Goal: Task Accomplishment & Management: Complete application form

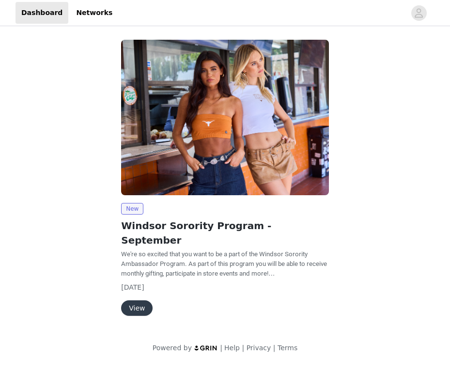
click at [138, 300] on button "View" at bounding box center [136, 307] width 31 height 15
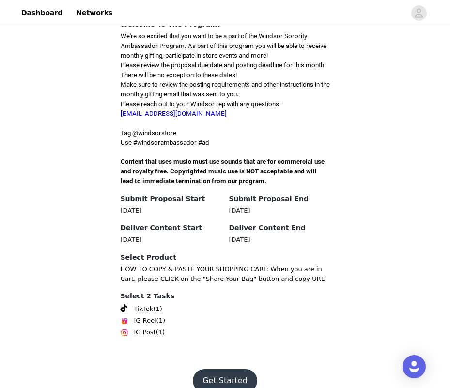
scroll to position [243, 0]
click at [215, 369] on button "Get Started" at bounding box center [225, 380] width 64 height 23
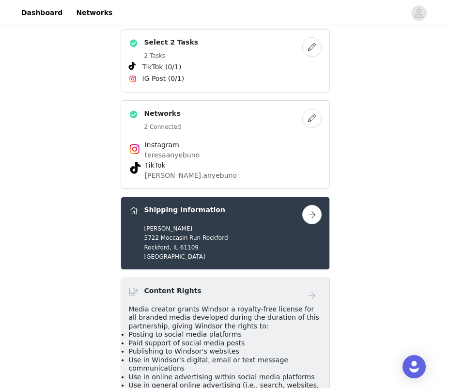
scroll to position [256, 0]
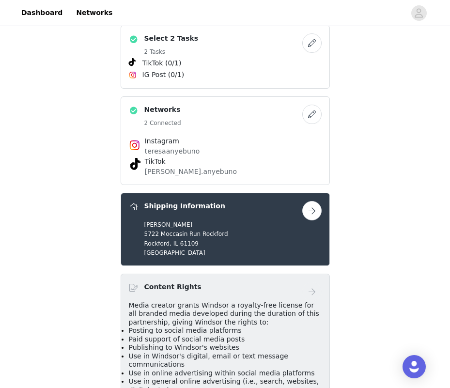
click at [311, 105] on button "button" at bounding box center [311, 114] width 19 height 19
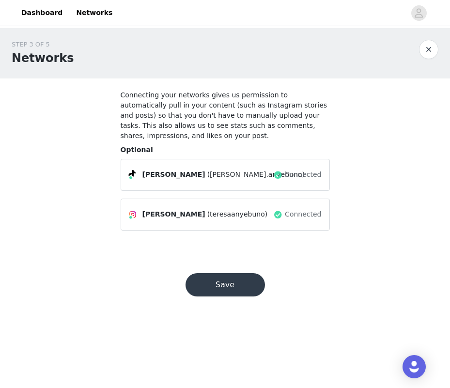
click at [300, 213] on span "Connected" at bounding box center [303, 214] width 36 height 10
click at [281, 215] on span at bounding box center [278, 215] width 10 height 12
click at [78, 15] on link "Networks" at bounding box center [94, 13] width 48 height 22
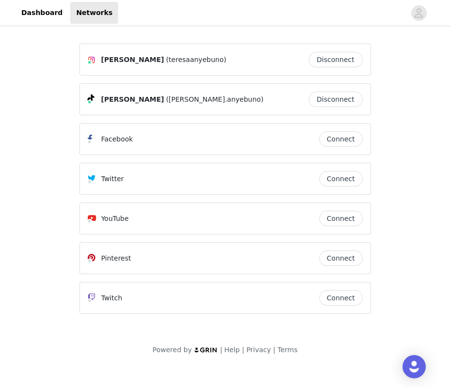
click at [334, 61] on button "Disconnect" at bounding box center [335, 59] width 54 height 15
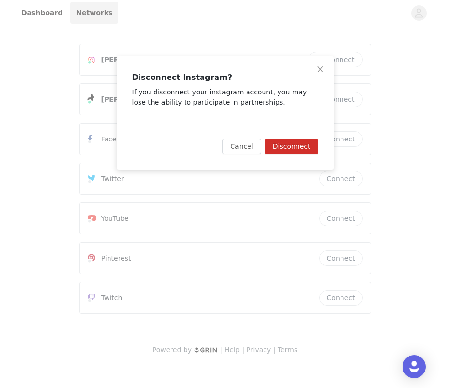
click at [294, 148] on button "Disconnect" at bounding box center [291, 145] width 53 height 15
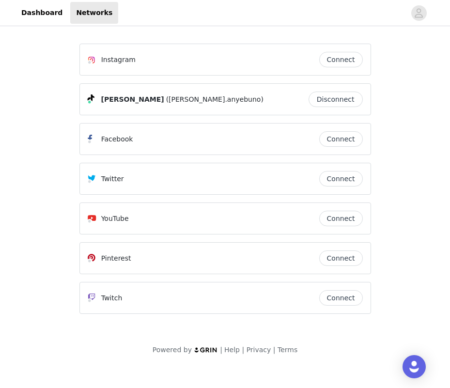
click at [334, 64] on button "Connect" at bounding box center [341, 59] width 44 height 15
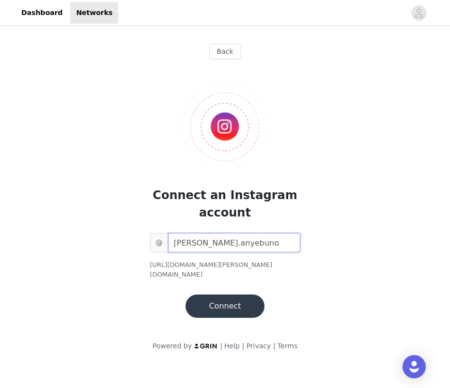
type input "[PERSON_NAME].anyebuno"
click at [224, 294] on button "Connect" at bounding box center [224, 305] width 78 height 23
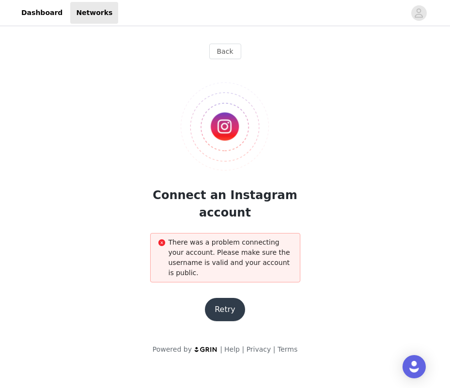
click at [225, 307] on button "Retry" at bounding box center [225, 309] width 40 height 23
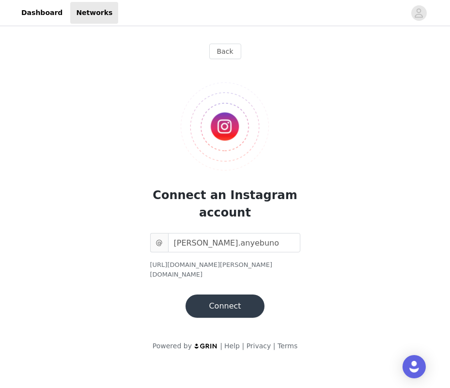
click at [230, 298] on button "Connect" at bounding box center [224, 305] width 78 height 23
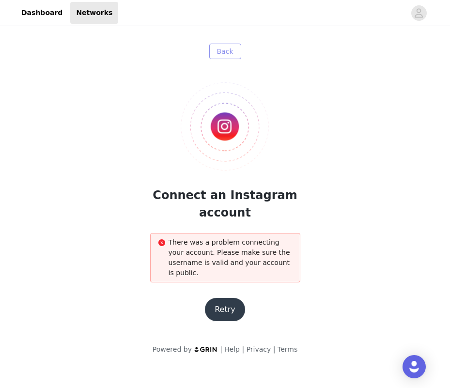
click at [227, 51] on button "Back" at bounding box center [225, 51] width 32 height 15
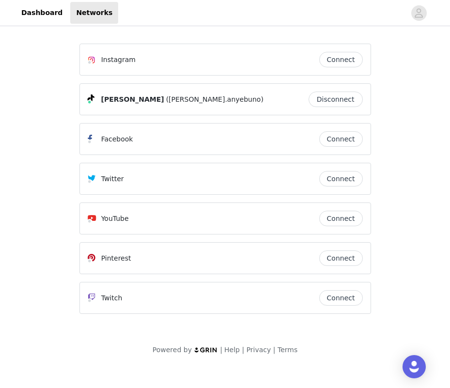
click at [345, 62] on button "Connect" at bounding box center [341, 59] width 44 height 15
click at [334, 56] on button "Connect" at bounding box center [341, 59] width 44 height 15
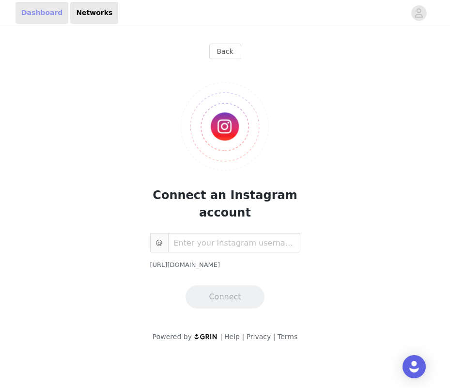
click at [34, 13] on link "Dashboard" at bounding box center [41, 13] width 53 height 22
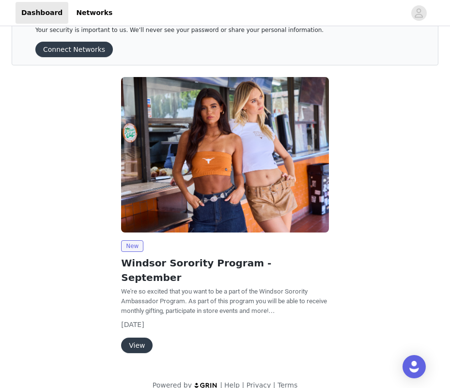
scroll to position [31, 0]
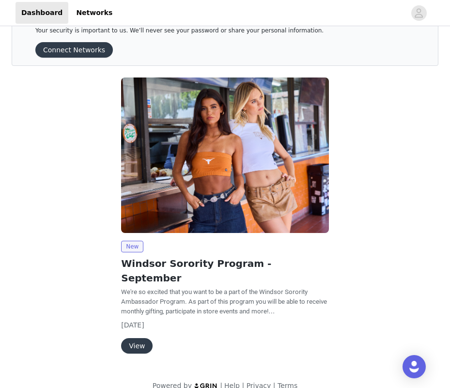
click at [134, 338] on button "View" at bounding box center [136, 345] width 31 height 15
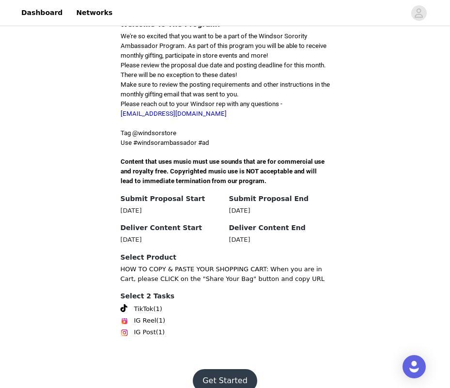
scroll to position [243, 0]
click at [214, 369] on button "Get Started" at bounding box center [225, 380] width 64 height 23
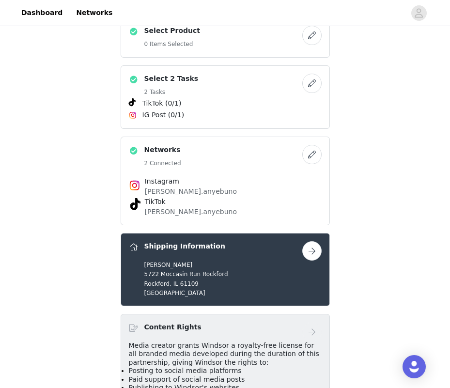
scroll to position [92, 0]
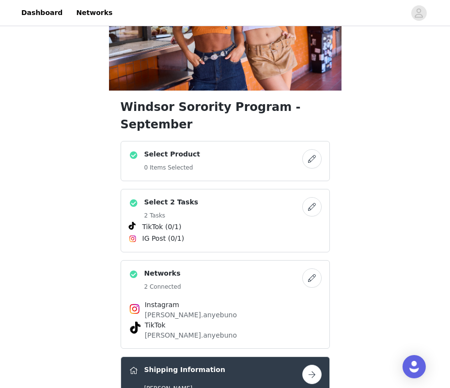
click at [311, 197] on button "button" at bounding box center [311, 206] width 19 height 19
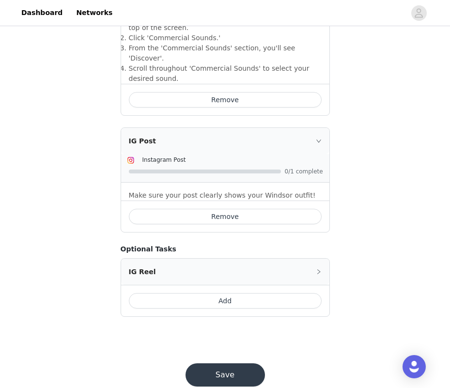
scroll to position [404, 0]
click at [230, 364] on button "Save" at bounding box center [224, 375] width 79 height 23
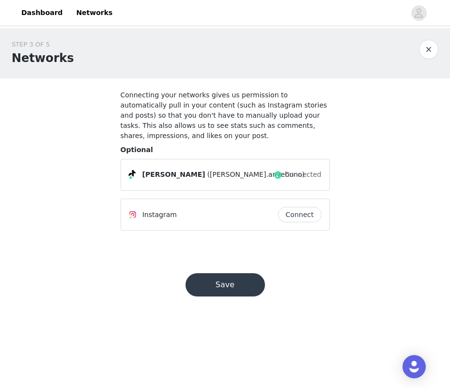
click at [295, 212] on button "Connect" at bounding box center [300, 214] width 44 height 15
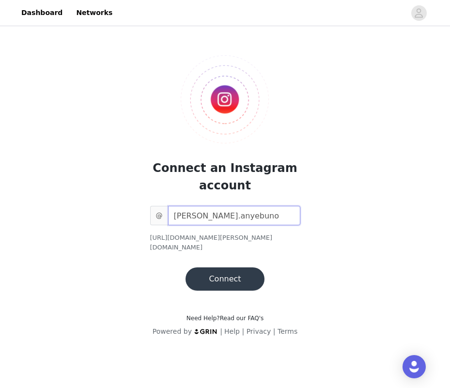
type input "[PERSON_NAME].anyebuno"
click at [237, 267] on button "Connect" at bounding box center [224, 278] width 78 height 23
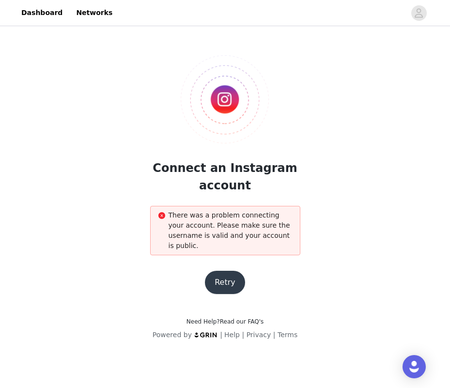
click at [218, 293] on button "Retry" at bounding box center [225, 282] width 40 height 23
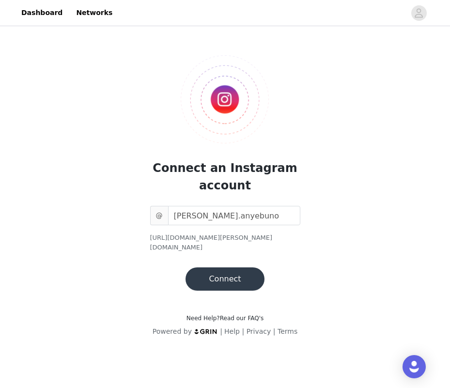
click at [219, 271] on button "Connect" at bounding box center [224, 278] width 78 height 23
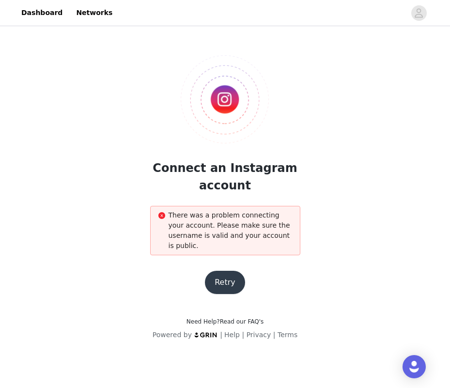
click at [219, 271] on button "Retry" at bounding box center [225, 282] width 40 height 23
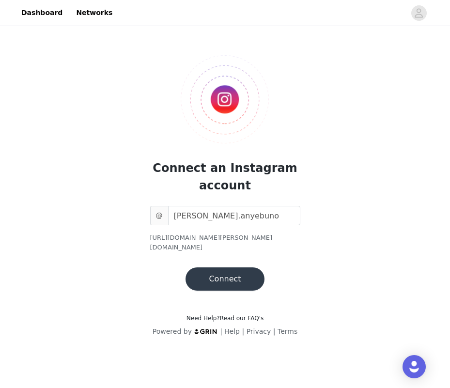
click at [157, 214] on span "@" at bounding box center [159, 215] width 18 height 19
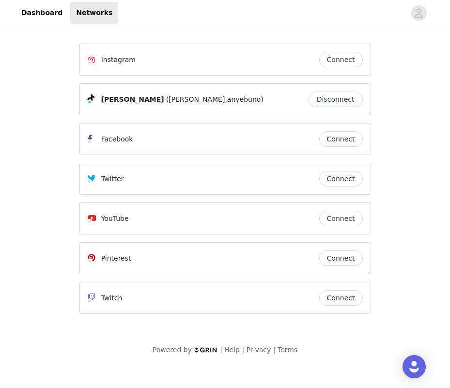
click at [340, 136] on button "Connect" at bounding box center [341, 138] width 44 height 15
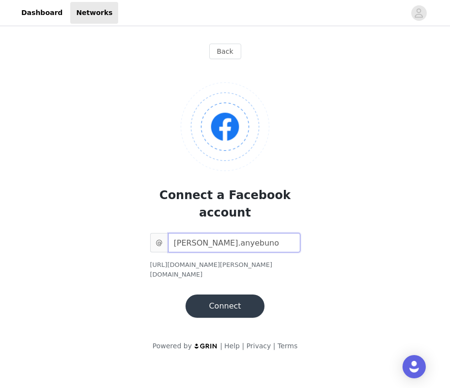
type input "[PERSON_NAME].anyebuno"
click at [227, 294] on button "Connect" at bounding box center [224, 305] width 78 height 23
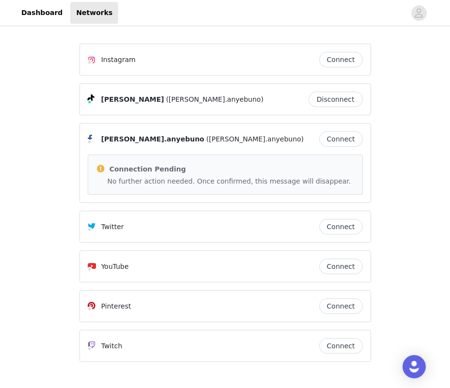
click at [329, 60] on button "Connect" at bounding box center [341, 59] width 44 height 15
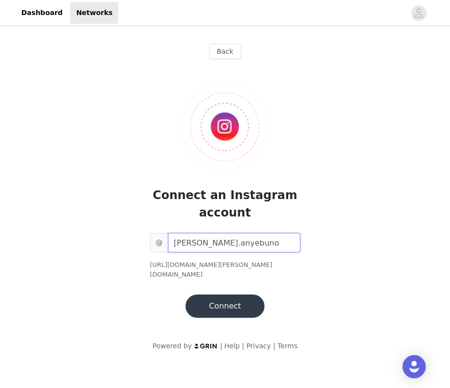
type input "[PERSON_NAME].anyebuno"
click at [202, 295] on button "Connect" at bounding box center [224, 305] width 78 height 23
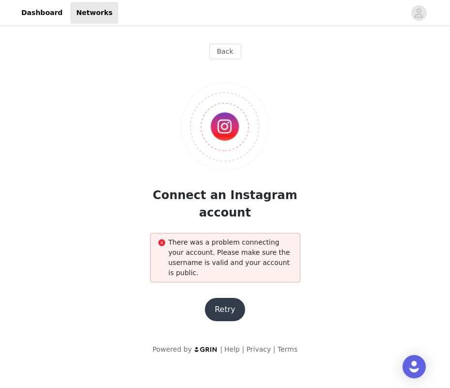
click at [228, 310] on button "Retry" at bounding box center [225, 309] width 40 height 23
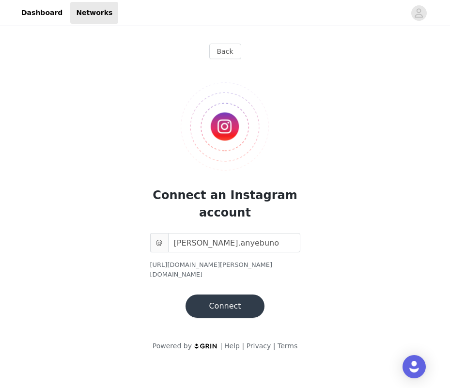
click at [228, 310] on div "Back Connect an Instagram account @ teresa.anyebuno https://www.instagram.com/t…" at bounding box center [225, 178] width 315 height 301
click at [225, 301] on button "Connect" at bounding box center [224, 305] width 78 height 23
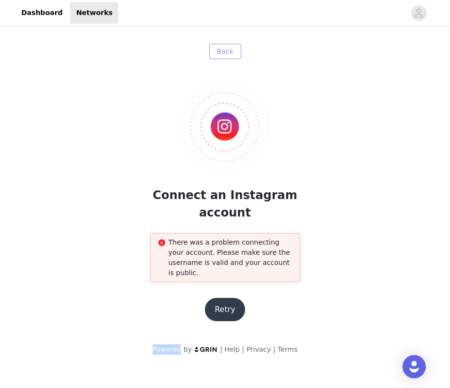
click at [228, 44] on button "Back" at bounding box center [225, 51] width 32 height 15
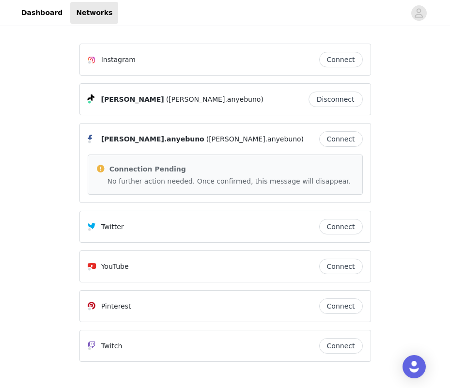
click at [181, 172] on div "Connection Pending" at bounding box center [225, 169] width 259 height 12
click at [42, 10] on link "Dashboard" at bounding box center [41, 13] width 53 height 22
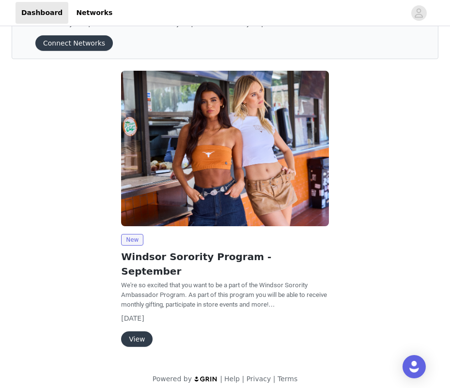
scroll to position [31, 0]
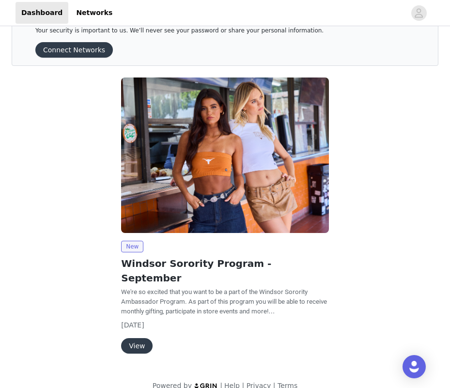
click at [138, 338] on button "View" at bounding box center [136, 345] width 31 height 15
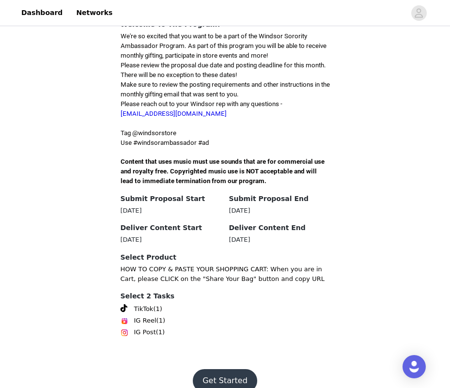
scroll to position [243, 0]
click at [220, 369] on button "Get Started" at bounding box center [225, 380] width 64 height 23
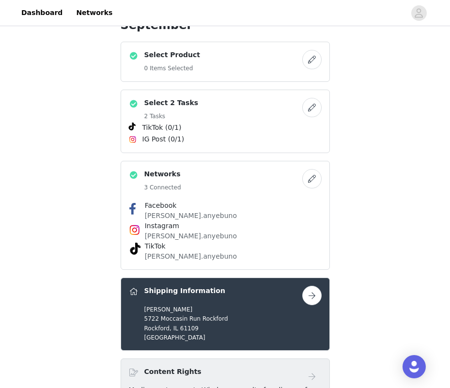
scroll to position [192, 0]
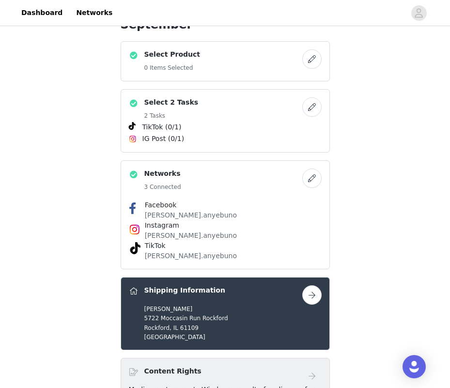
click at [315, 97] on button "button" at bounding box center [311, 106] width 19 height 19
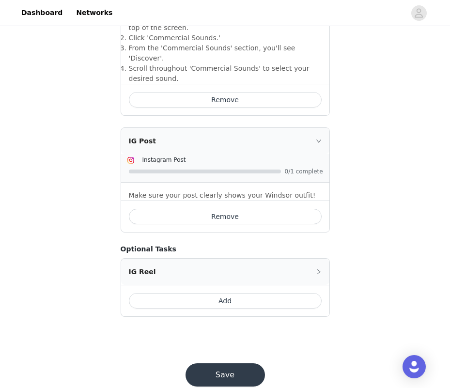
scroll to position [404, 0]
click at [208, 364] on button "Save" at bounding box center [224, 375] width 79 height 23
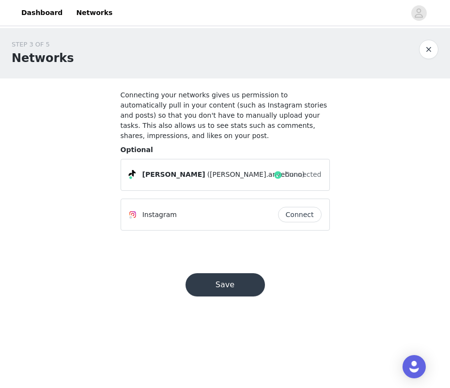
click at [245, 280] on button "Save" at bounding box center [224, 284] width 79 height 23
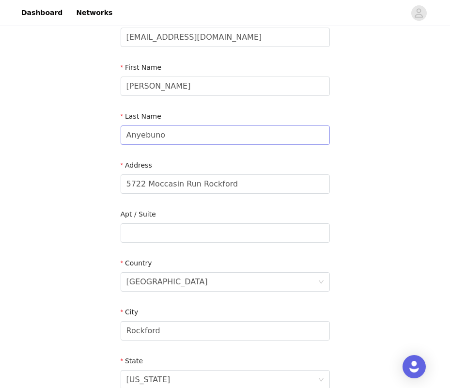
scroll to position [90, 0]
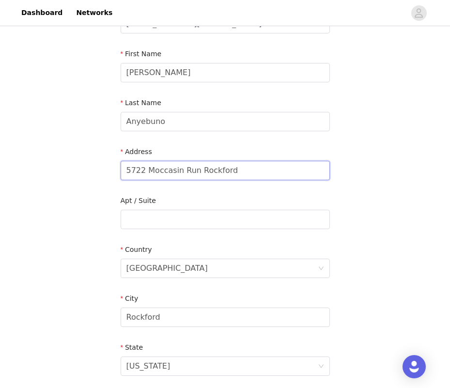
drag, startPoint x: 238, startPoint y: 169, endPoint x: 49, endPoint y: 167, distance: 189.3
type input "234 glenngarry place"
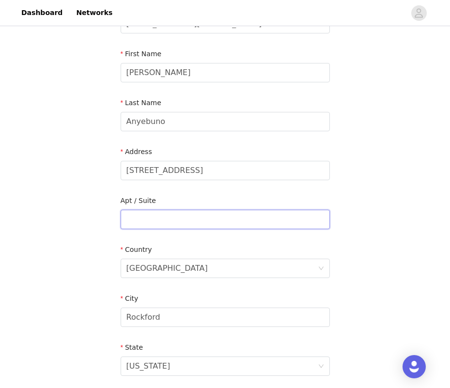
click at [170, 221] on input "text" at bounding box center [225, 219] width 209 height 19
click at [165, 270] on div "[GEOGRAPHIC_DATA]" at bounding box center [166, 268] width 81 height 18
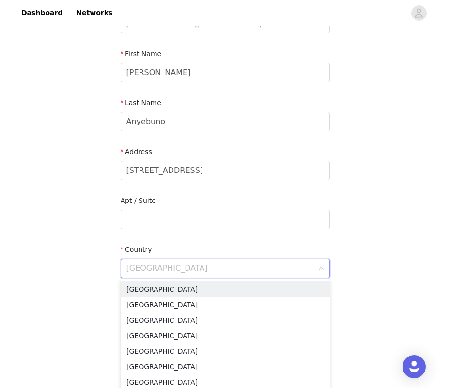
click at [165, 270] on input at bounding box center [221, 268] width 191 height 18
click at [164, 290] on li "[GEOGRAPHIC_DATA]" at bounding box center [225, 288] width 209 height 15
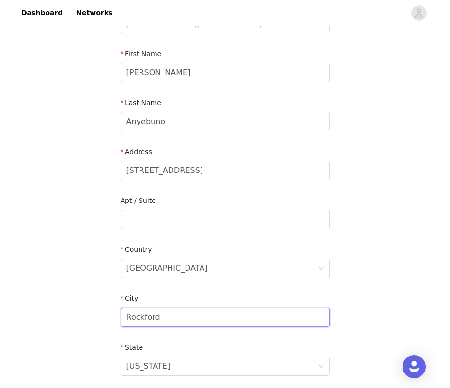
drag, startPoint x: 157, startPoint y: 318, endPoint x: 90, endPoint y: 318, distance: 67.3
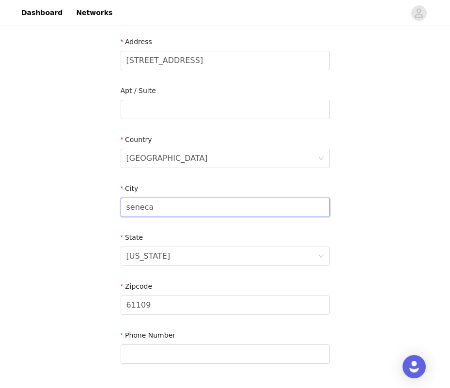
scroll to position [213, 0]
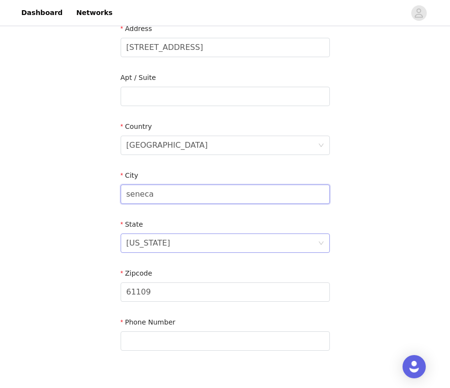
type input "seneca"
click at [151, 243] on div "Illinois" at bounding box center [221, 243] width 191 height 18
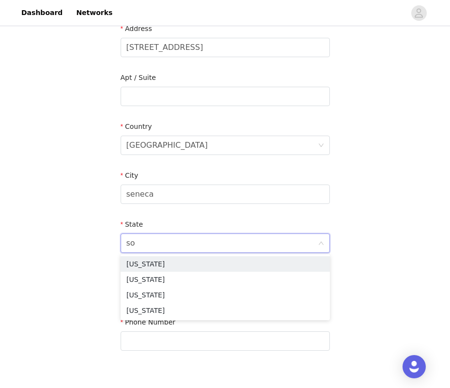
scroll to position [0, 0]
type input "sou"
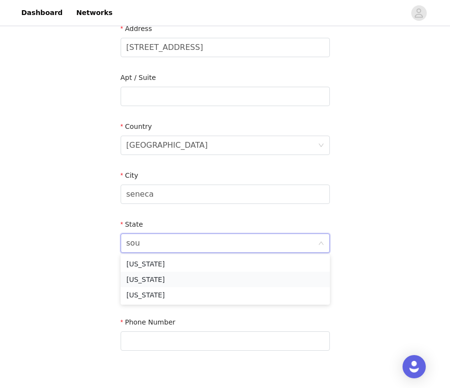
click at [160, 281] on li "South Carolina" at bounding box center [225, 279] width 209 height 15
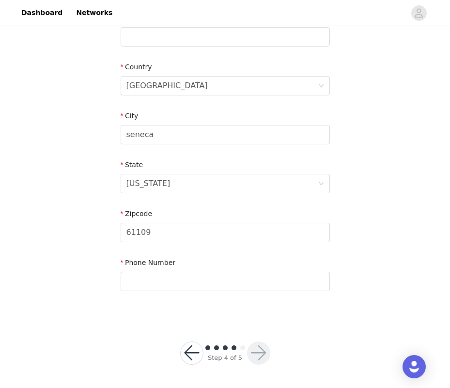
scroll to position [272, 0]
drag, startPoint x: 153, startPoint y: 231, endPoint x: 101, endPoint y: 231, distance: 51.3
type input "29678"
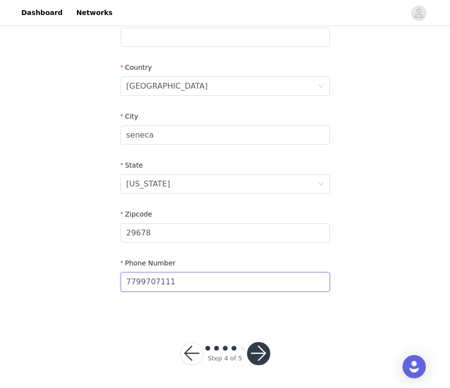
type input "7799707111"
click at [262, 349] on button "button" at bounding box center [258, 353] width 23 height 23
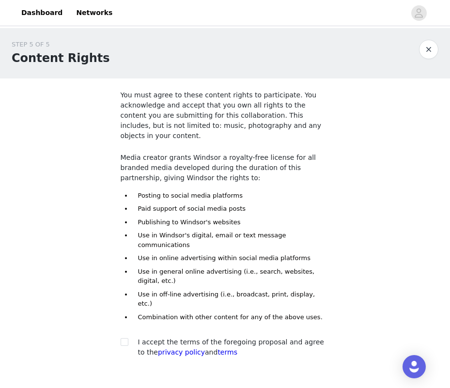
scroll to position [-3, 0]
click at [428, 53] on button "button" at bounding box center [428, 49] width 19 height 19
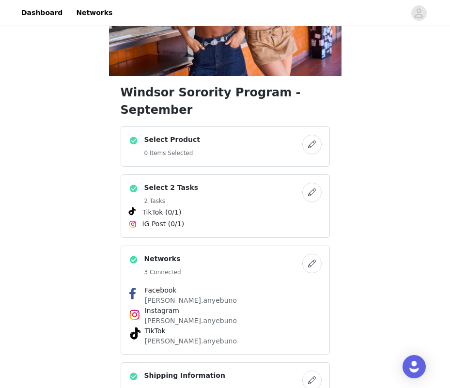
scroll to position [106, 0]
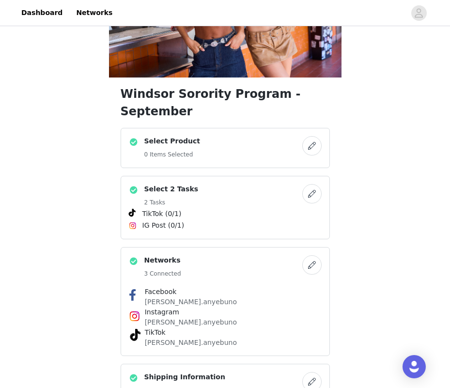
click at [308, 136] on button "button" at bounding box center [311, 145] width 19 height 19
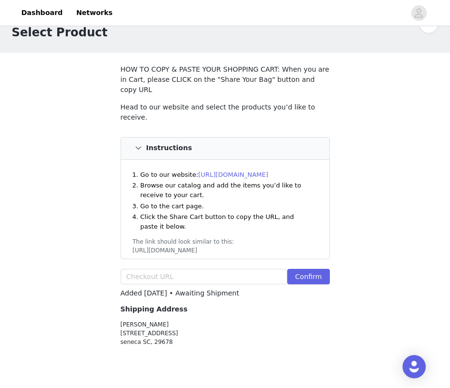
scroll to position [55, 0]
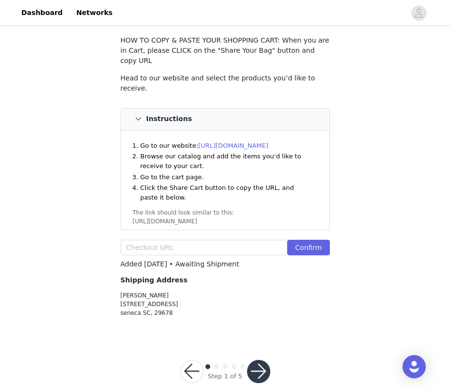
click at [224, 142] on link "https://www.windsorstore.com" at bounding box center [233, 145] width 70 height 7
